Goal: Task Accomplishment & Management: Use online tool/utility

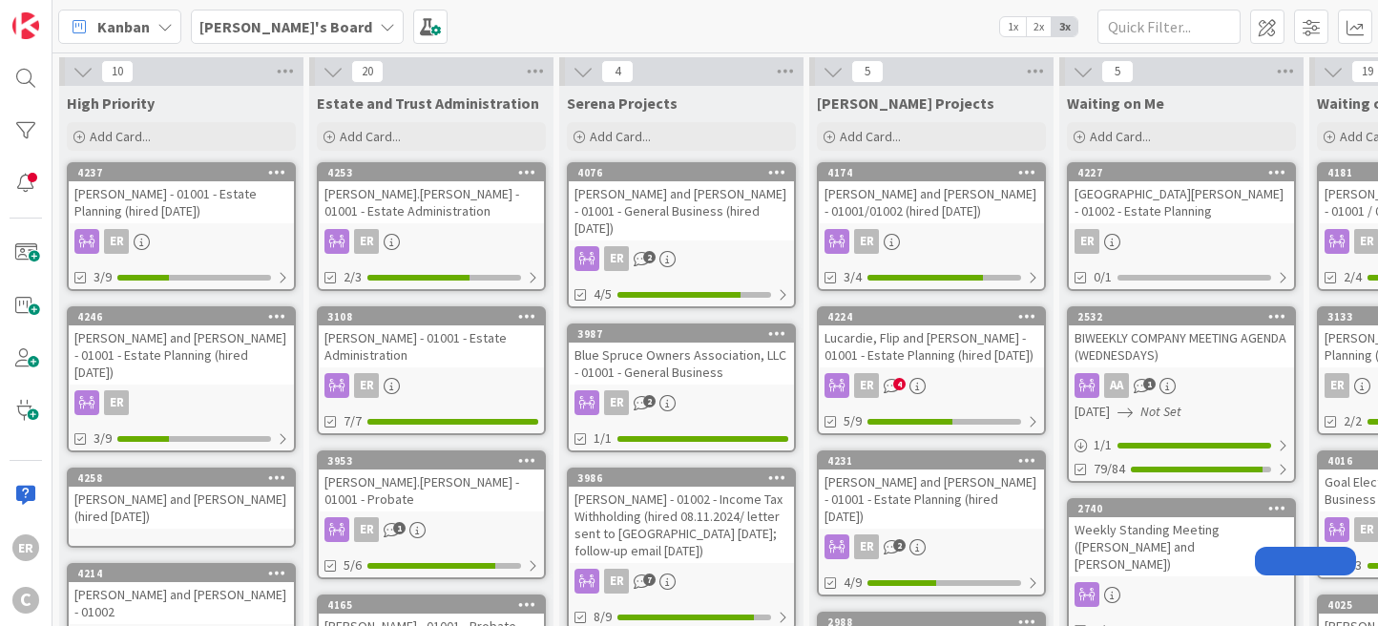
click at [450, 223] on div "4253 [PERSON_NAME].[PERSON_NAME] - 01001 - Estate Administration ER 2/3" at bounding box center [431, 226] width 229 height 129
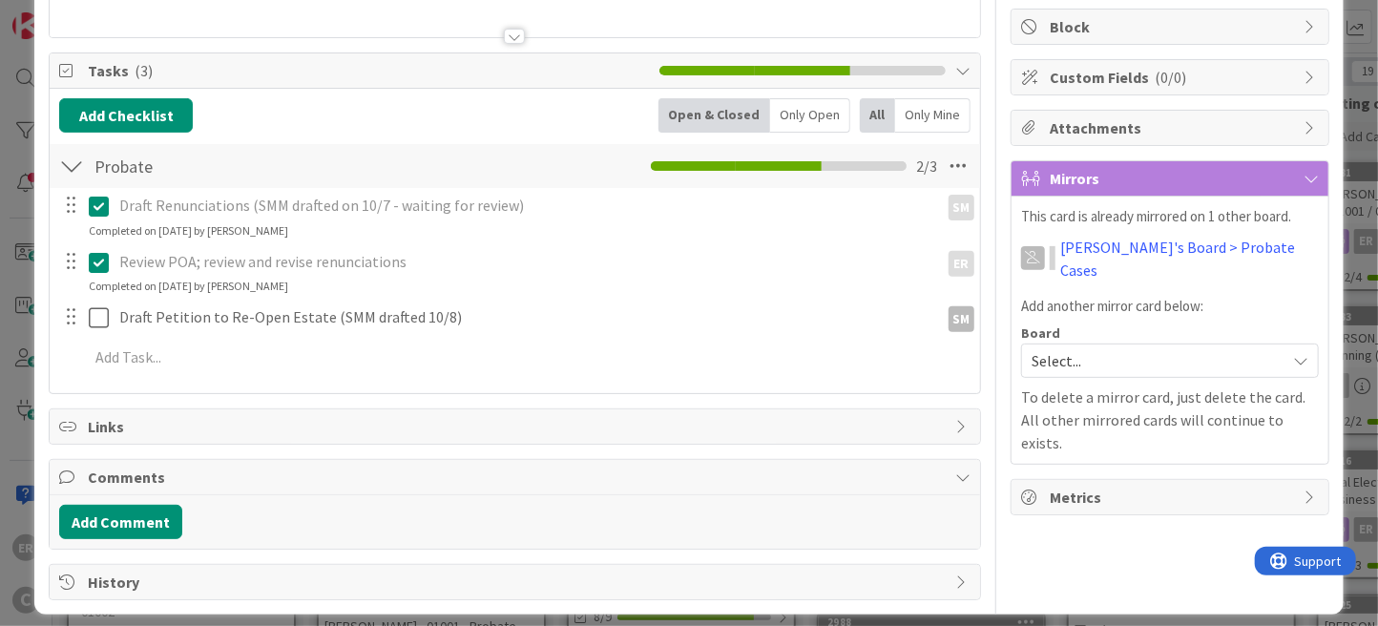
scroll to position [241, 0]
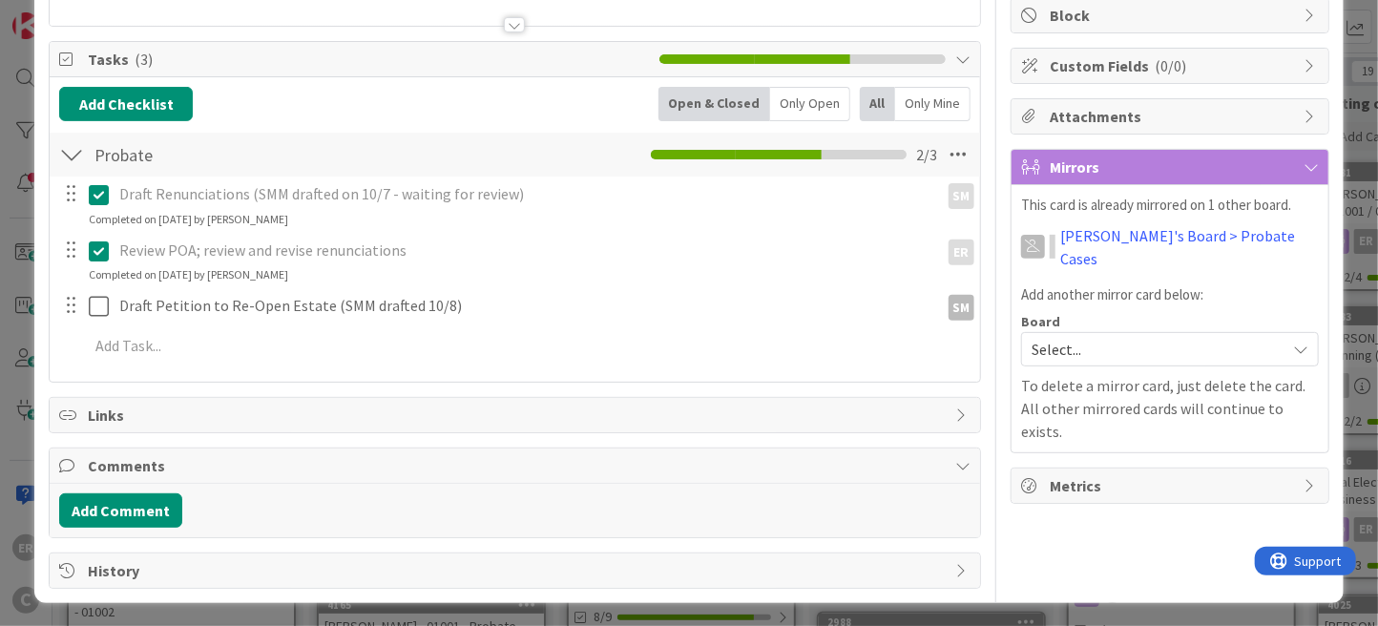
click at [99, 199] on icon at bounding box center [99, 194] width 20 height 23
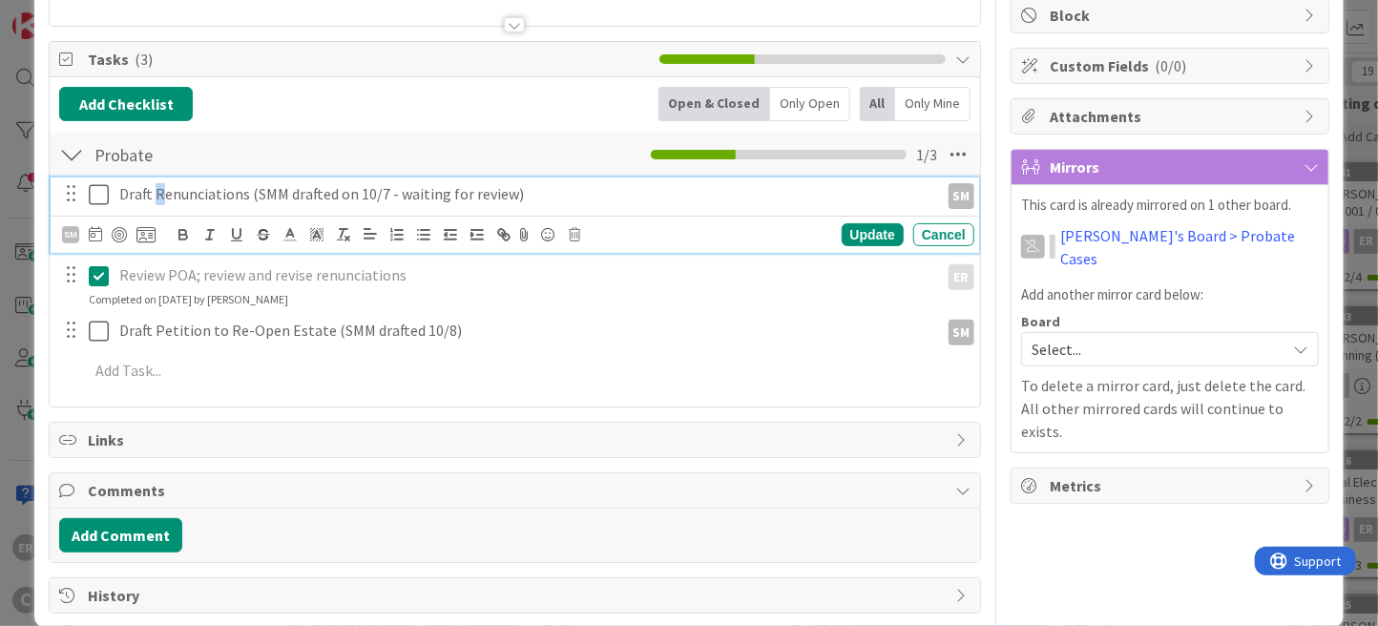
click at [162, 191] on p "Draft Renunciations (SMM drafted on 10/7 - waiting for review)" at bounding box center [524, 194] width 811 height 22
drag, startPoint x: 516, startPoint y: 196, endPoint x: 245, endPoint y: 196, distance: 271.0
click at [245, 196] on p "Draft renunciations (SMM drafted on 10/7 - waiting for review)" at bounding box center [524, 194] width 811 height 22
click at [842, 234] on div "Update" at bounding box center [873, 234] width 62 height 23
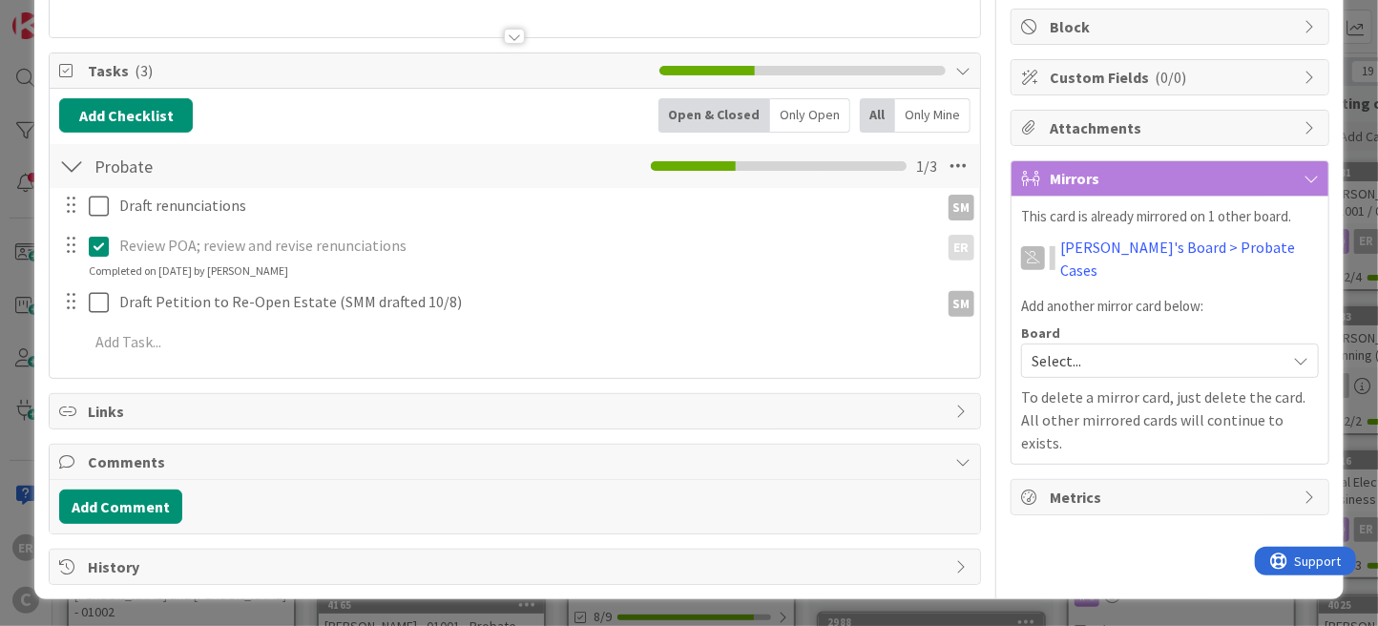
scroll to position [225, 0]
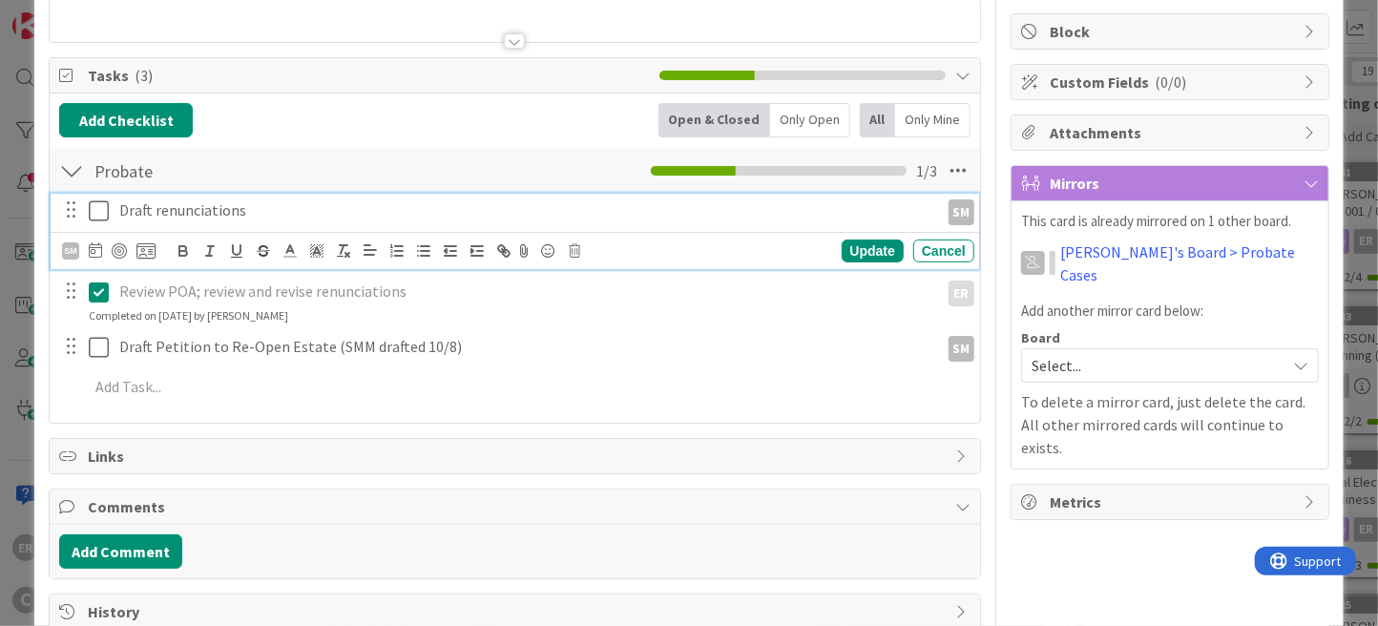
click at [105, 216] on div "Draft renunciations SM SM Update Cancel" at bounding box center [515, 231] width 928 height 75
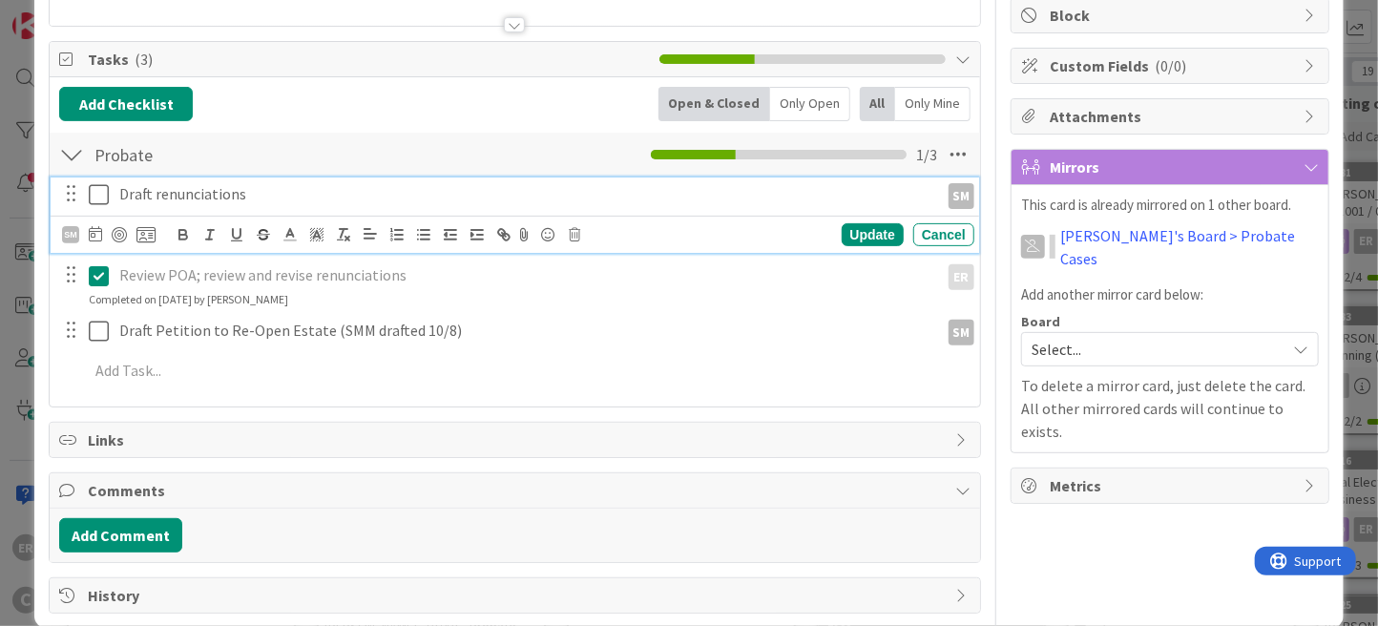
click at [104, 194] on icon at bounding box center [99, 194] width 20 height 23
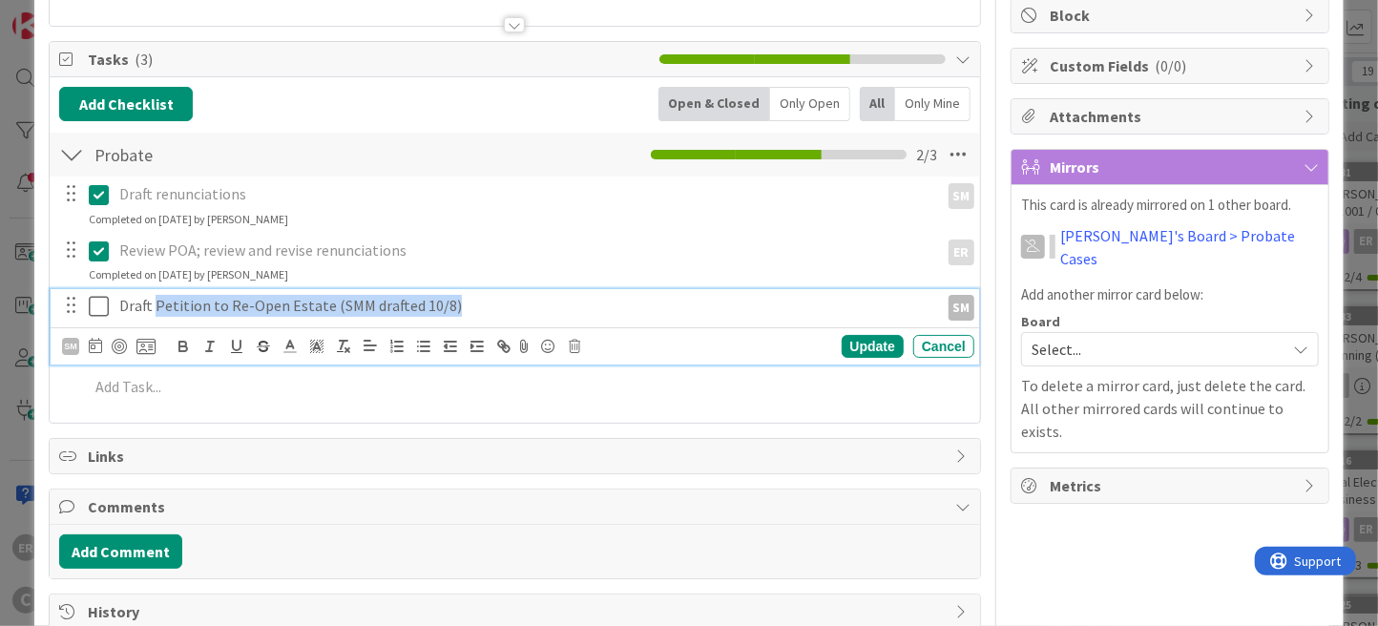
drag, startPoint x: 156, startPoint y: 304, endPoint x: 450, endPoint y: 306, distance: 294.8
click at [450, 306] on p "Draft Petition to Re-Open Estate (SMM drafted 10/8)" at bounding box center [524, 306] width 811 height 22
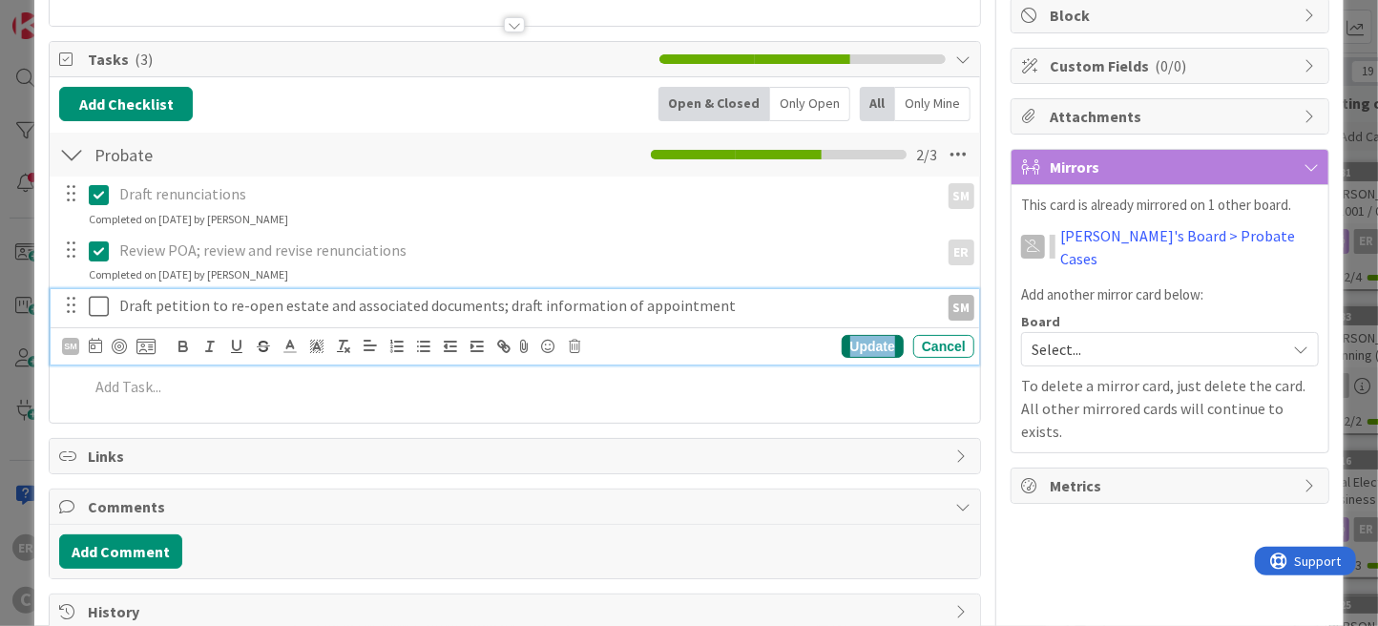
click at [843, 337] on div "Update" at bounding box center [873, 346] width 62 height 23
click at [102, 306] on icon at bounding box center [99, 306] width 20 height 23
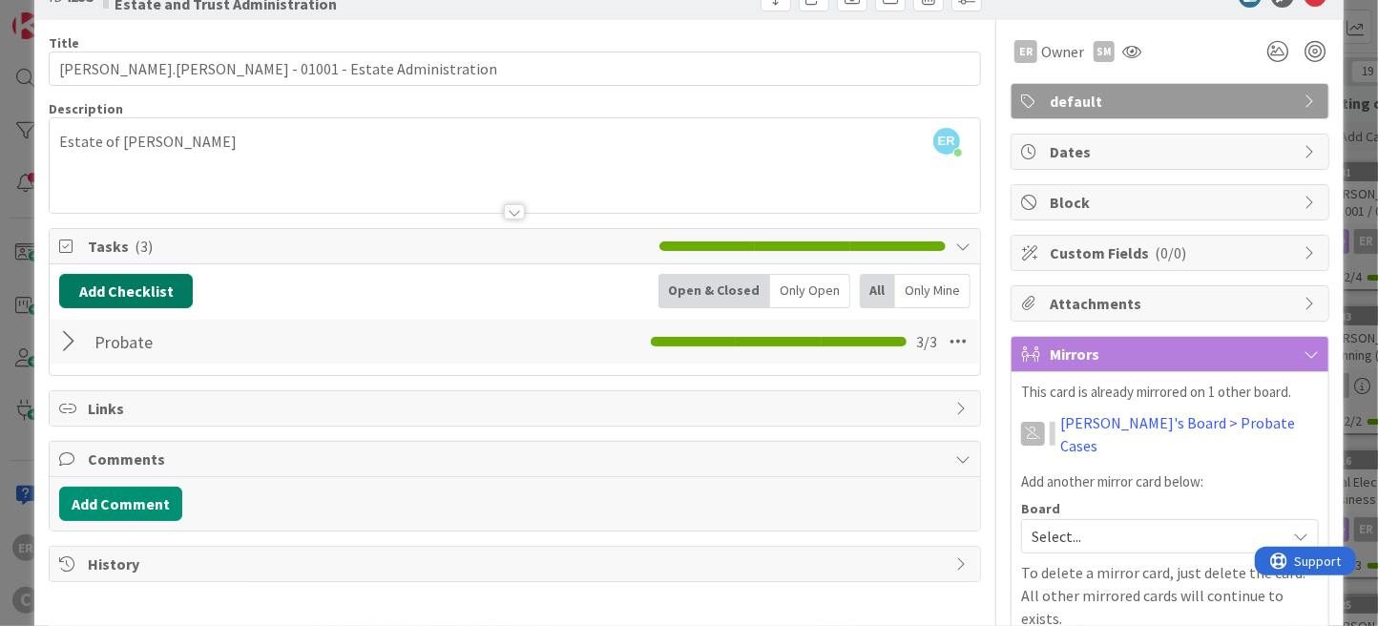
scroll to position [0, 0]
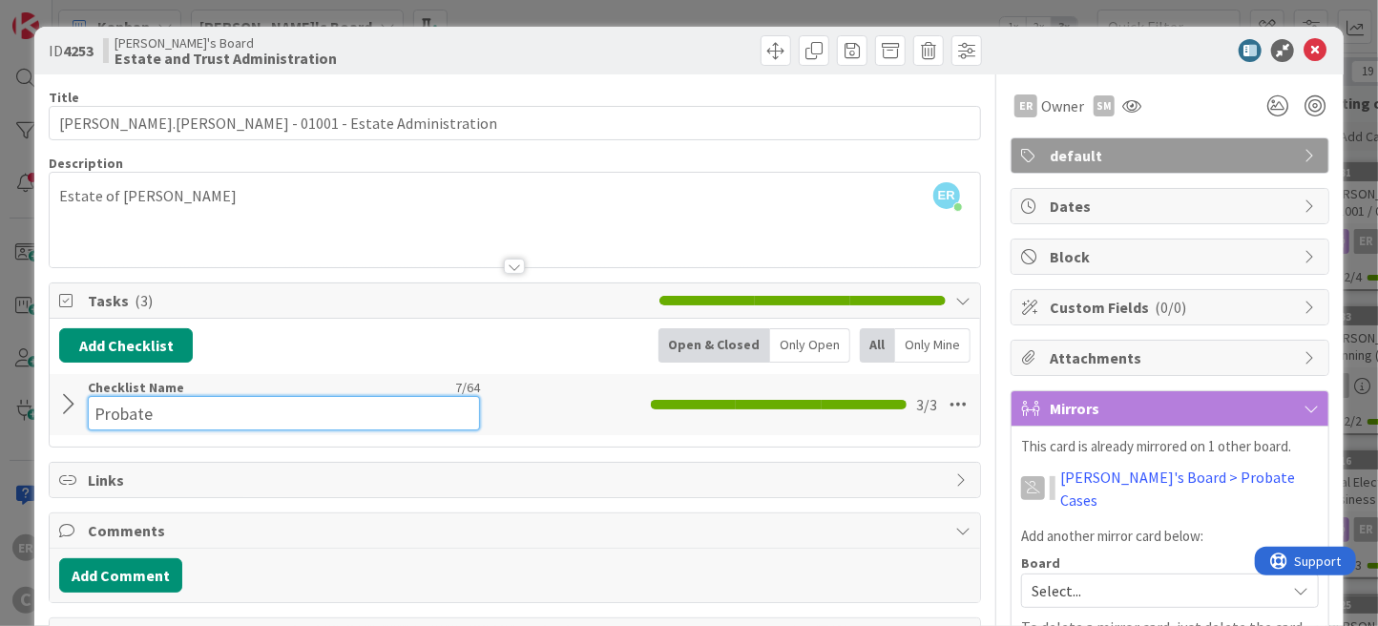
click at [128, 400] on input "Probate" at bounding box center [284, 413] width 392 height 34
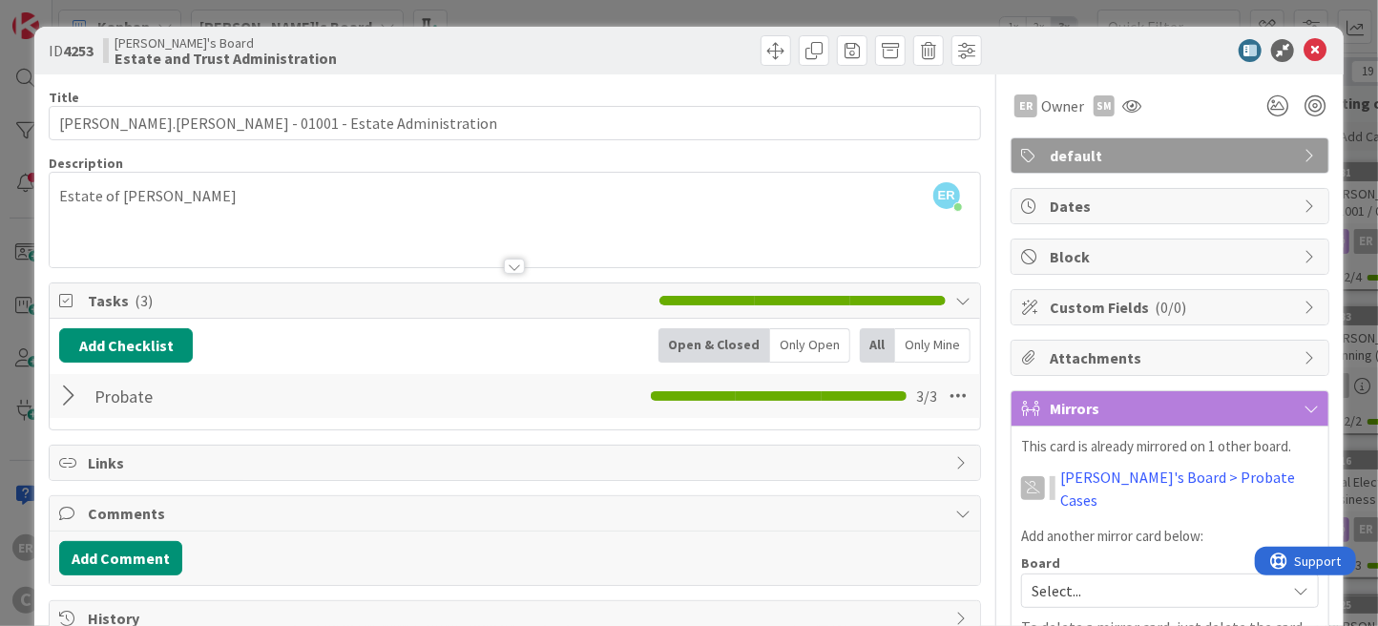
click at [66, 398] on div at bounding box center [71, 396] width 25 height 34
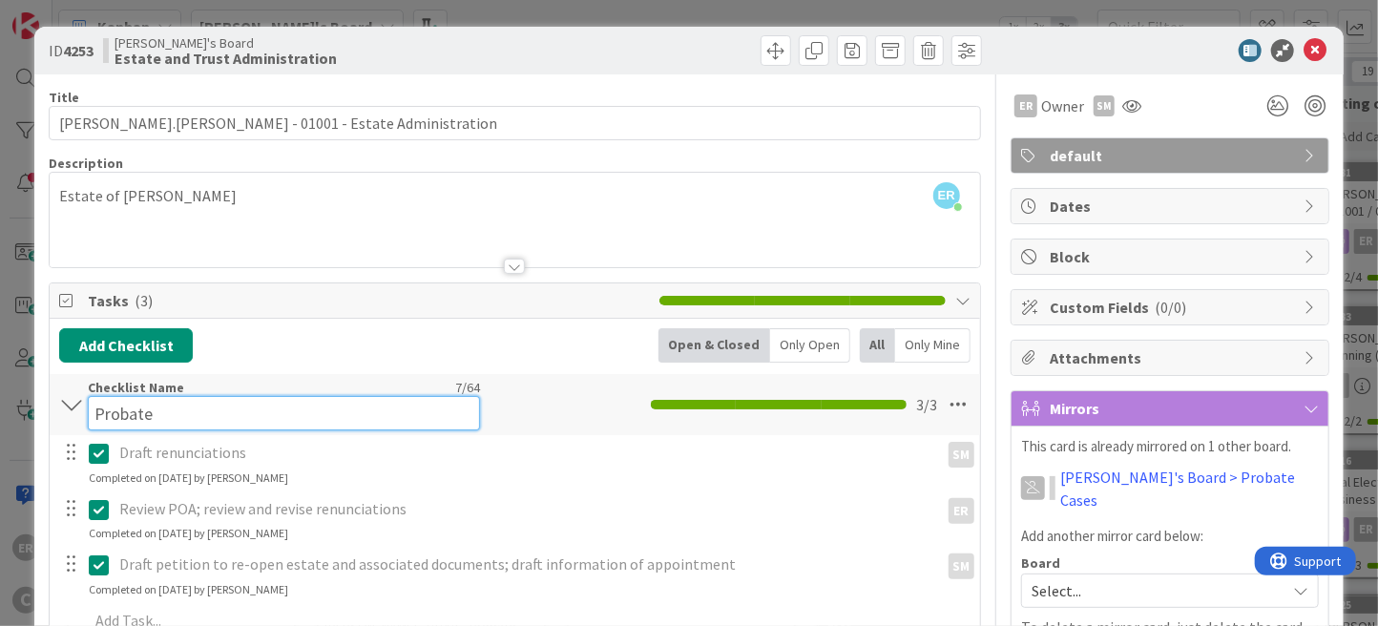
click at [168, 396] on input "Probate" at bounding box center [284, 413] width 392 height 34
drag, startPoint x: 154, startPoint y: 406, endPoint x: 40, endPoint y: 413, distance: 113.7
click at [40, 413] on div "ID 4253 [PERSON_NAME]'s Board Estate and Trust Administration Title 43 / 128 [P…" at bounding box center [688, 452] width 1309 height 851
type input "Re-Opening Probate"
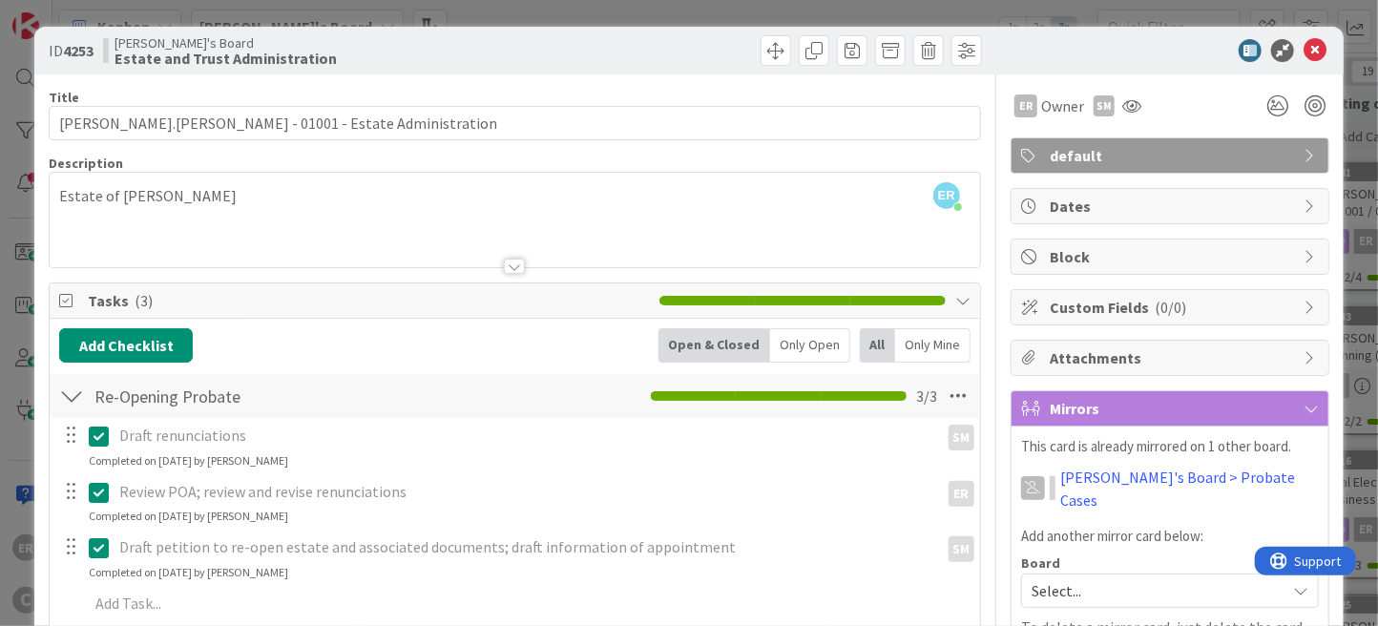
click at [260, 343] on div "Add Checklist Open & Closed Only Open All Only Mine" at bounding box center [514, 345] width 911 height 34
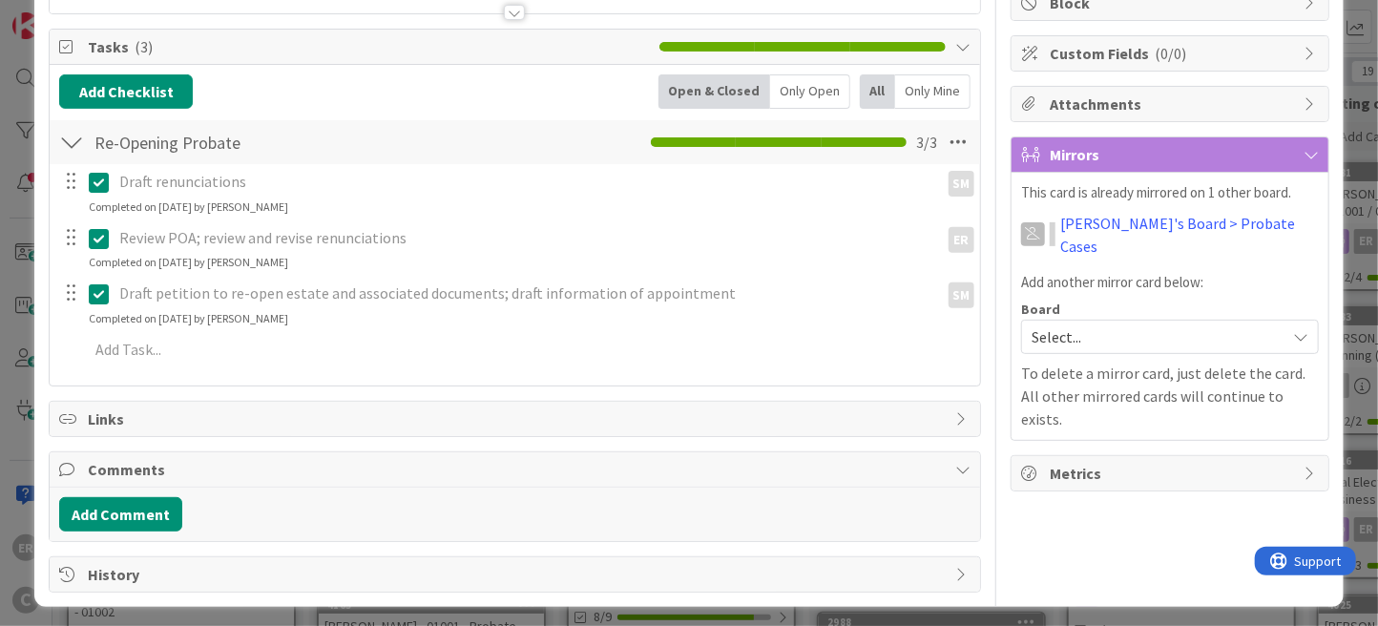
scroll to position [257, 0]
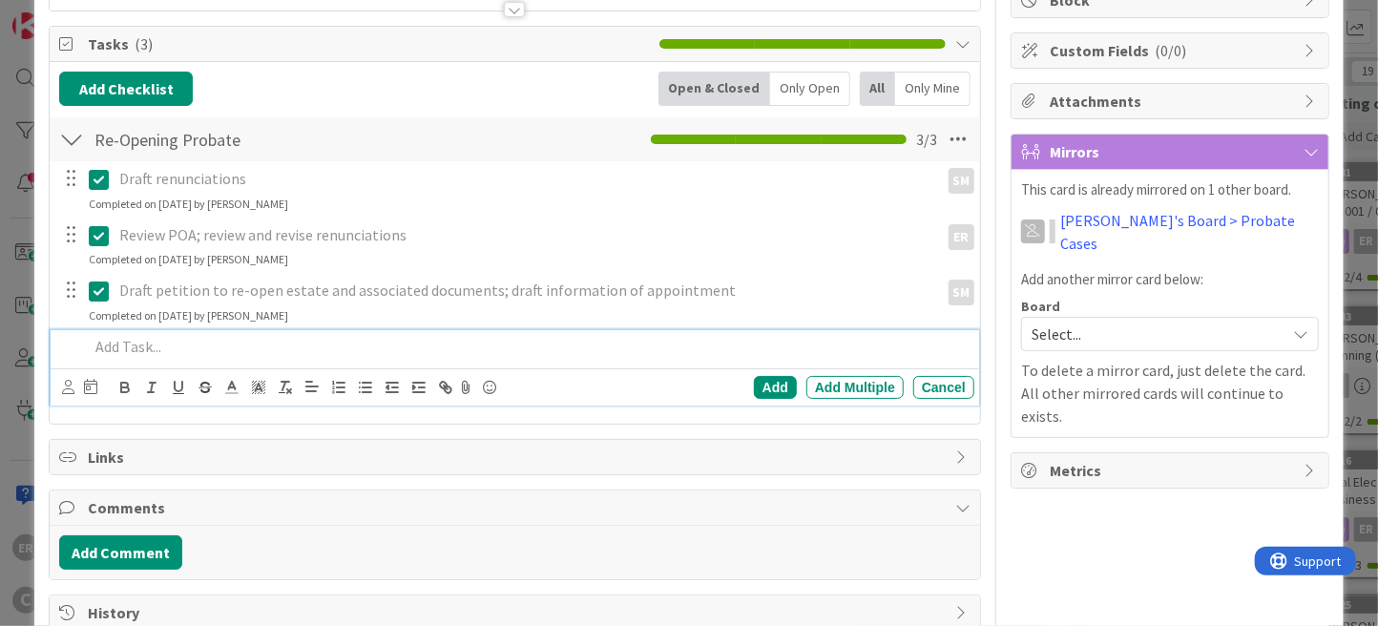
click at [204, 348] on p at bounding box center [528, 347] width 878 height 22
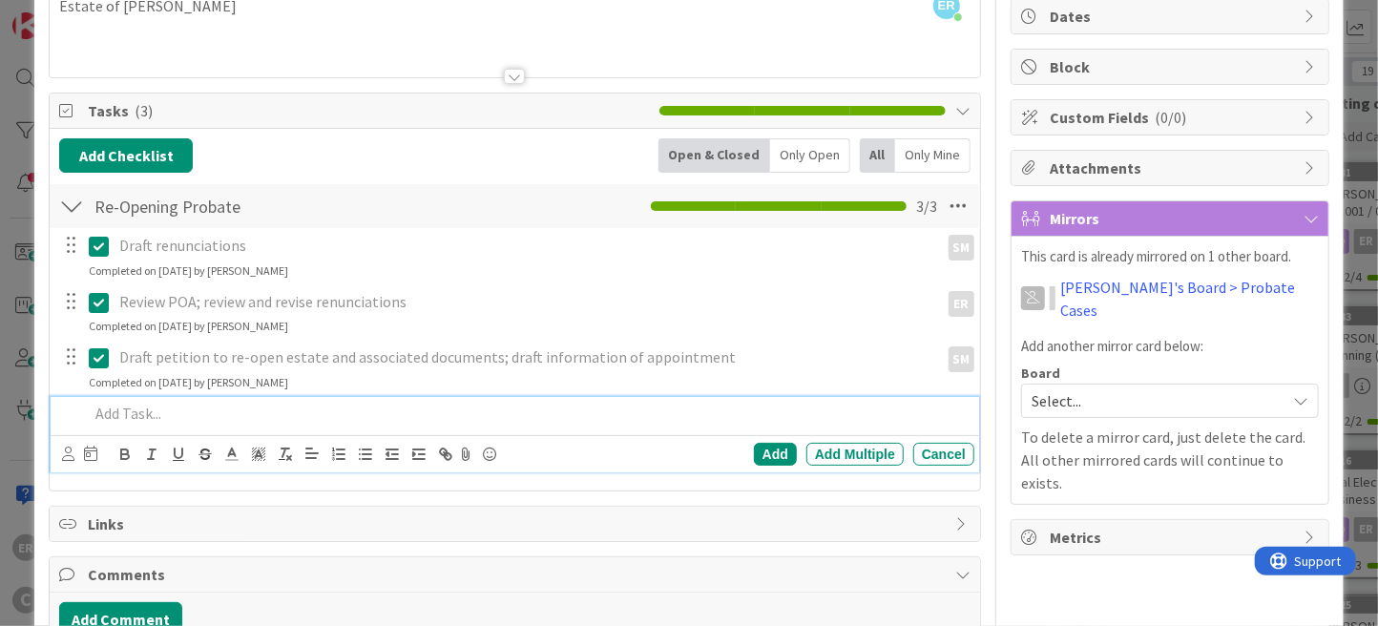
scroll to position [191, 0]
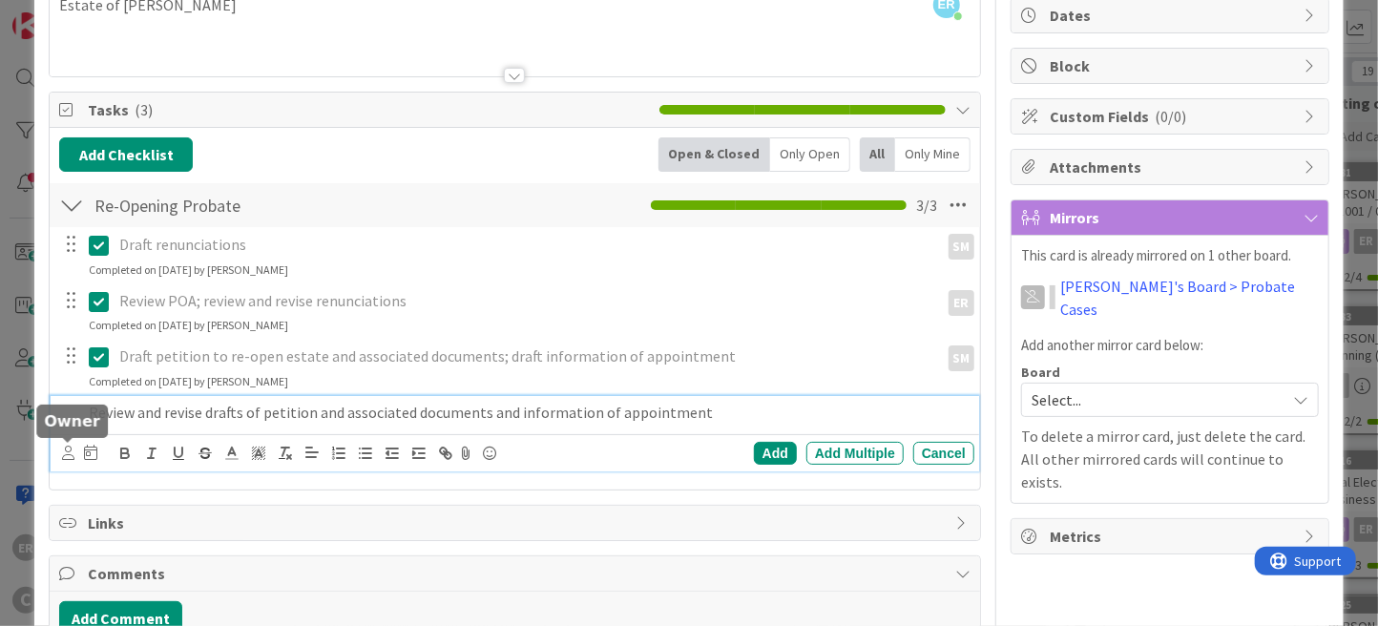
click at [70, 451] on icon at bounding box center [68, 453] width 12 height 14
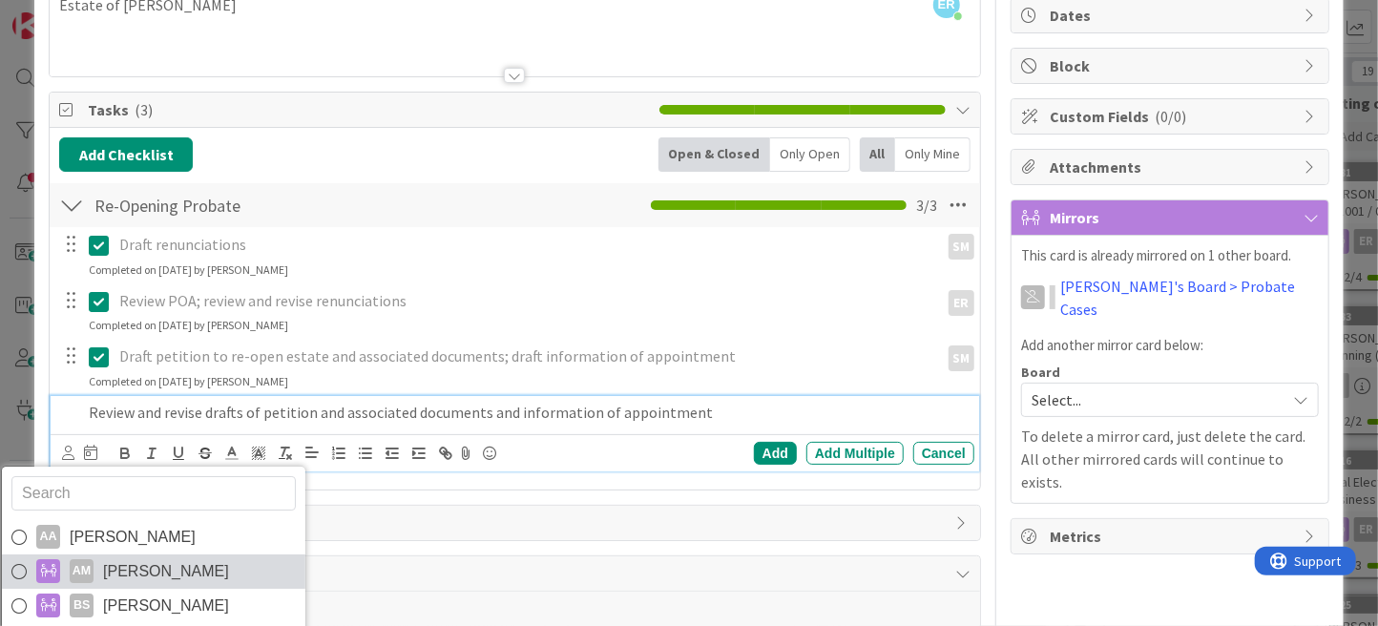
scroll to position [31, 0]
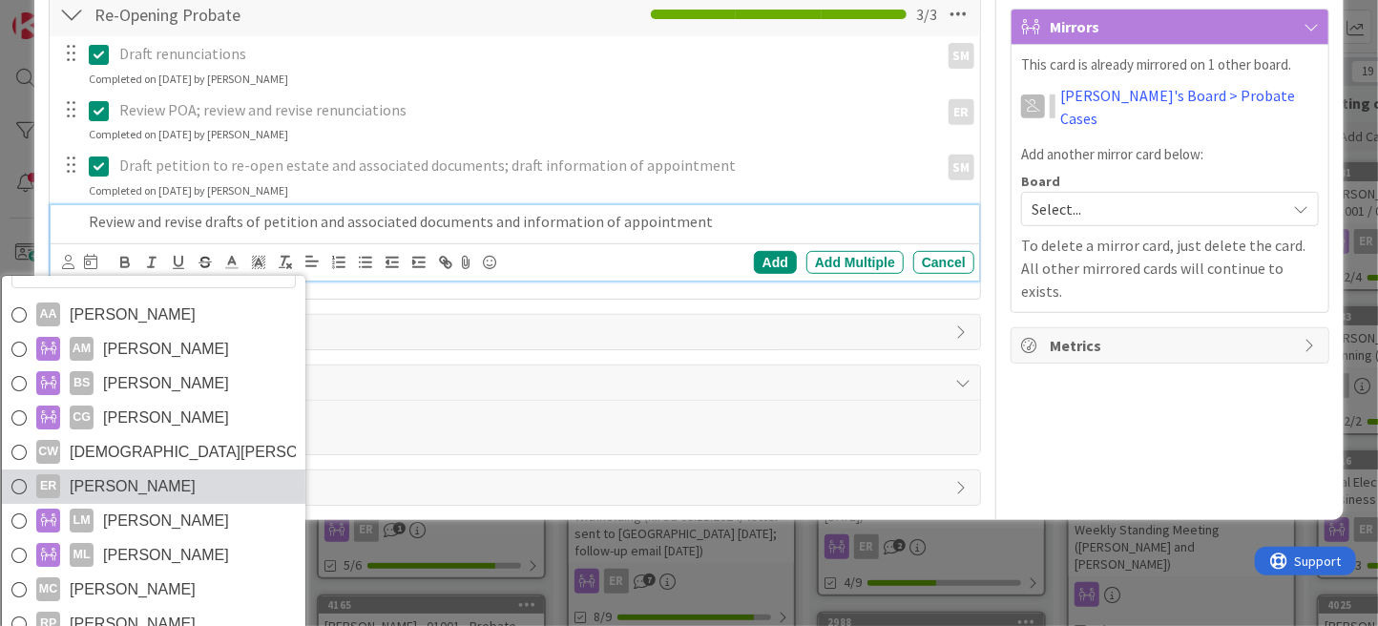
click at [200, 486] on link "ER [PERSON_NAME]" at bounding box center [153, 486] width 303 height 34
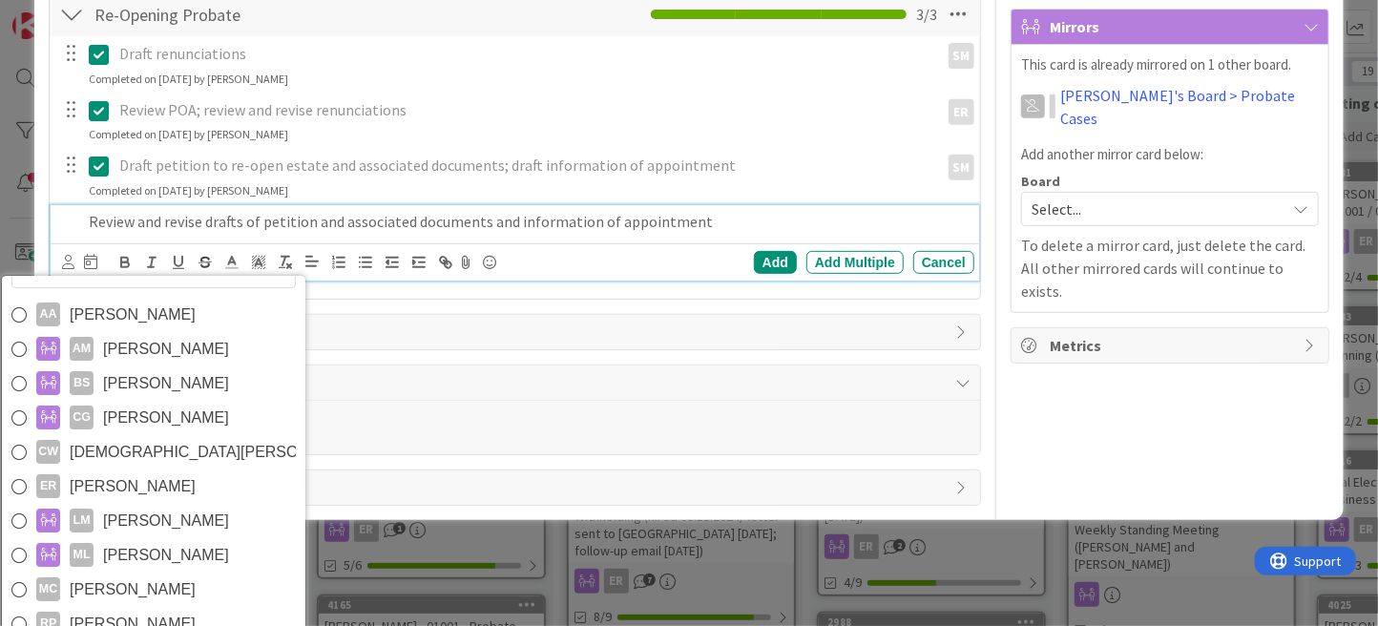
scroll to position [298, 0]
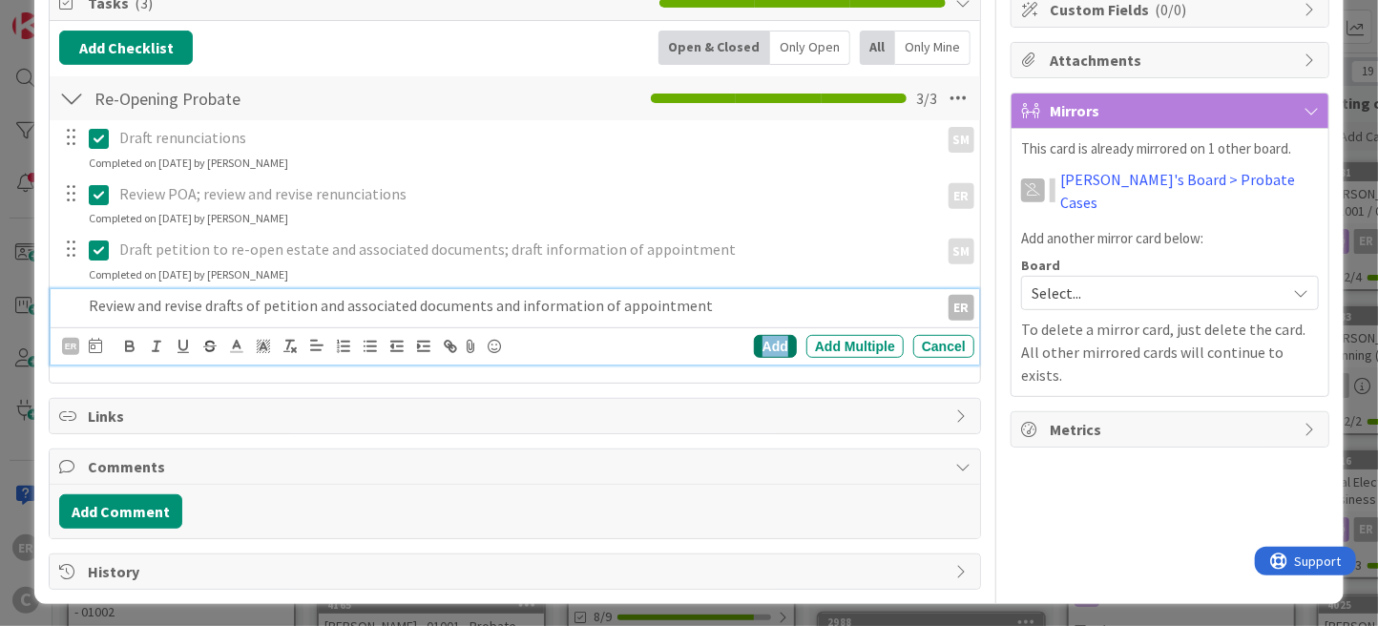
click at [754, 341] on div "Add" at bounding box center [775, 346] width 43 height 23
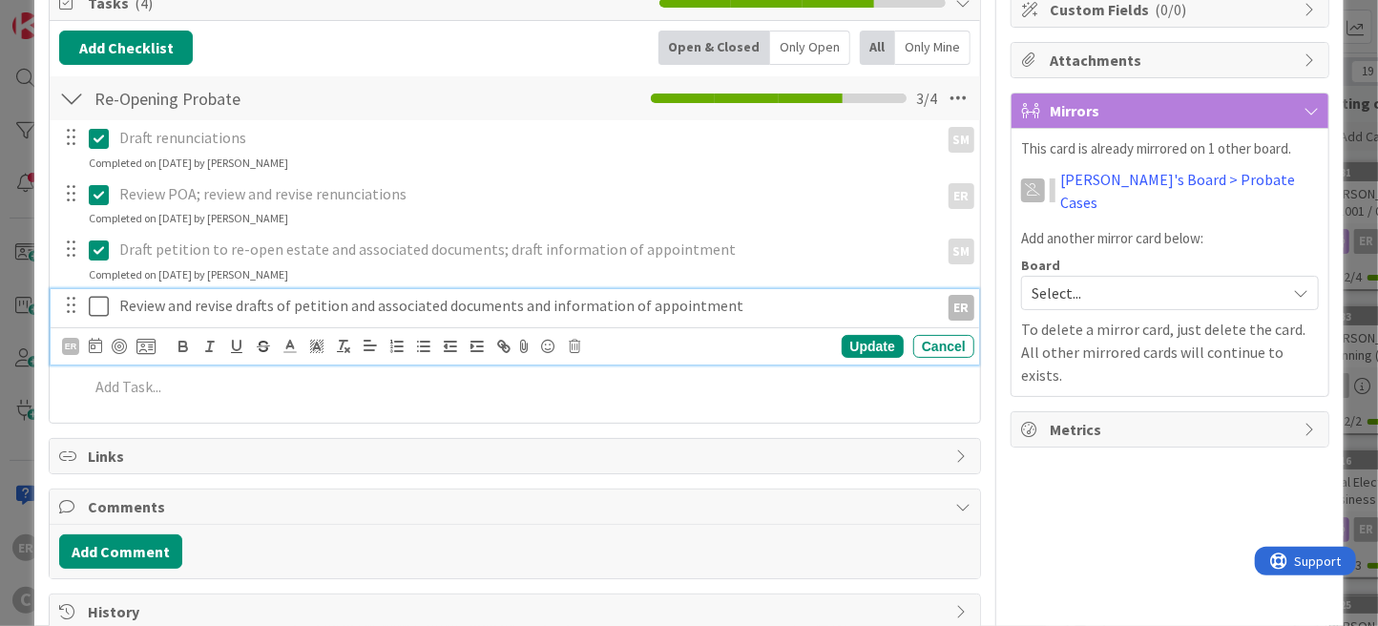
click at [99, 310] on icon at bounding box center [99, 306] width 20 height 23
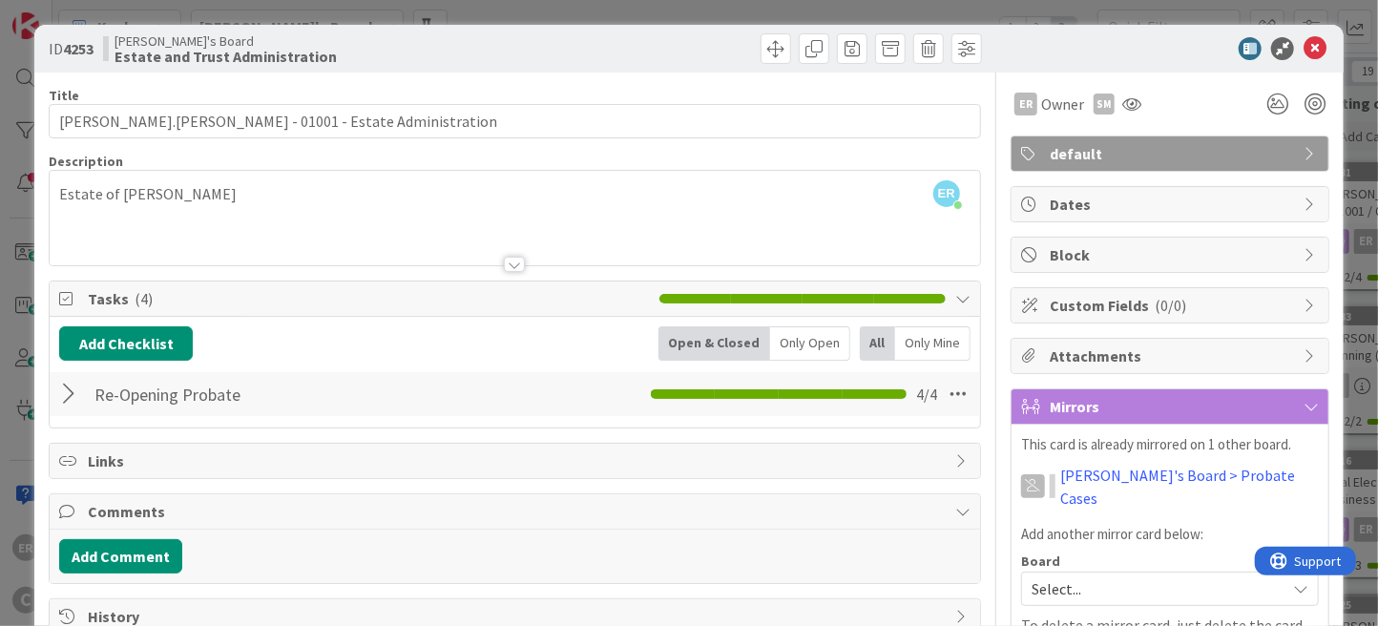
scroll to position [0, 0]
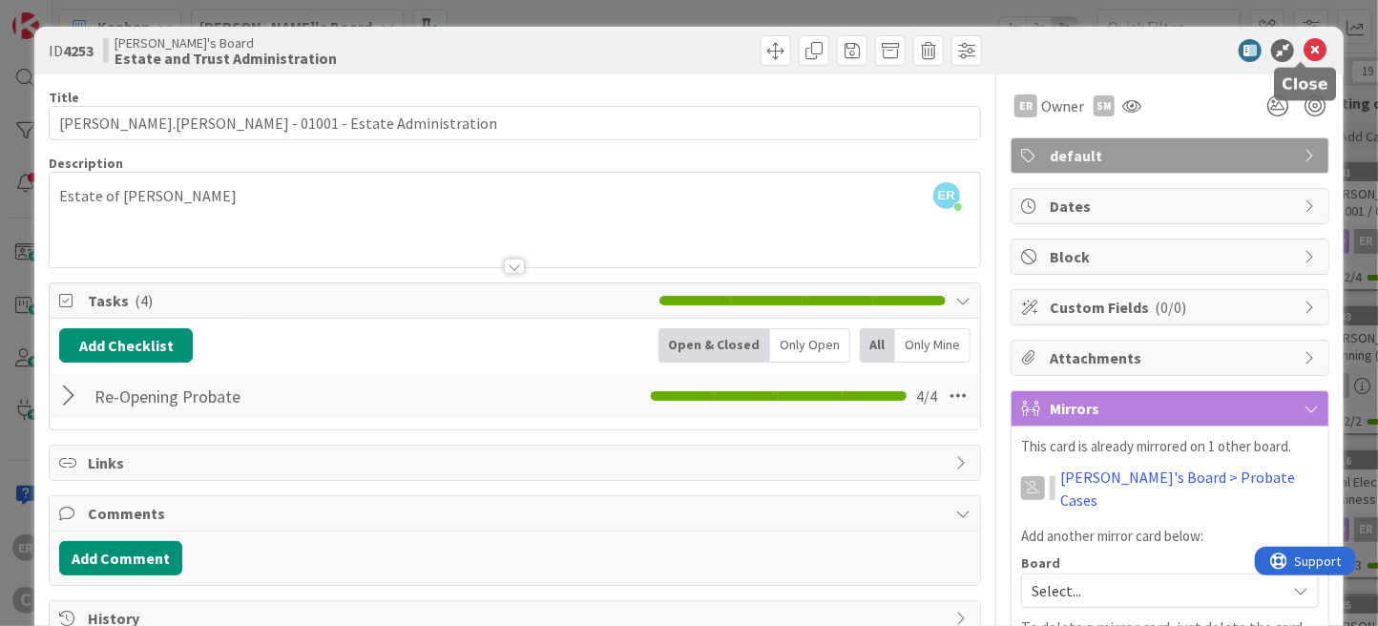
click at [1303, 45] on icon at bounding box center [1314, 50] width 23 height 23
